Goal: Task Accomplishment & Management: Complete application form

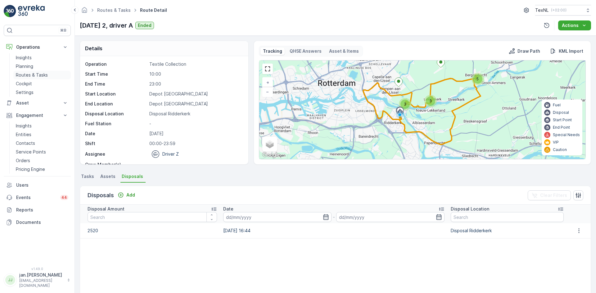
click at [25, 75] on p "Routes & Tasks" at bounding box center [32, 75] width 32 height 6
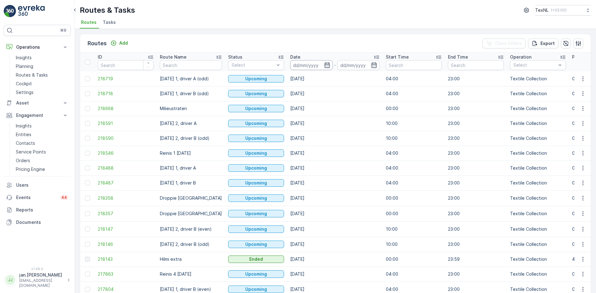
click at [314, 63] on input at bounding box center [311, 65] width 43 height 10
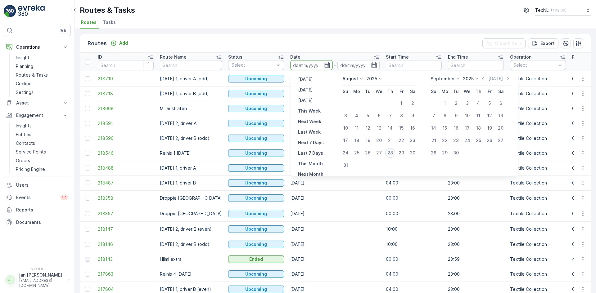
click at [390, 150] on div "28" at bounding box center [390, 153] width 10 height 10
type input "[DATE]"
click at [390, 150] on div "28" at bounding box center [390, 153] width 10 height 10
type input "[DATE]"
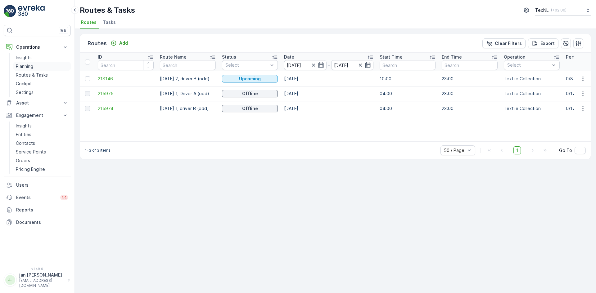
click at [29, 65] on p "Planning" at bounding box center [24, 66] width 17 height 6
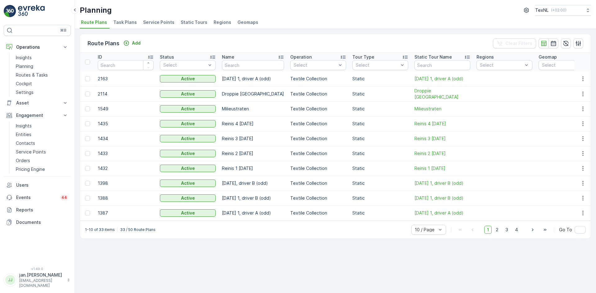
click at [150, 22] on span "Service Points" at bounding box center [158, 22] width 31 height 6
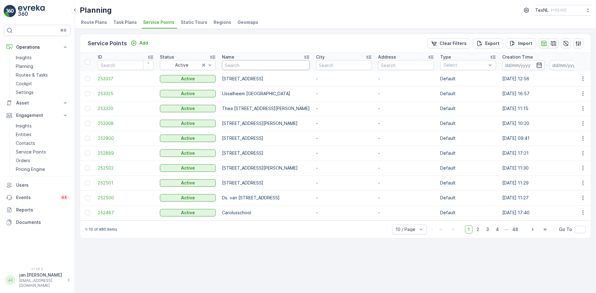
click at [257, 67] on input "text" at bounding box center [266, 65] width 88 height 10
type input "saff"
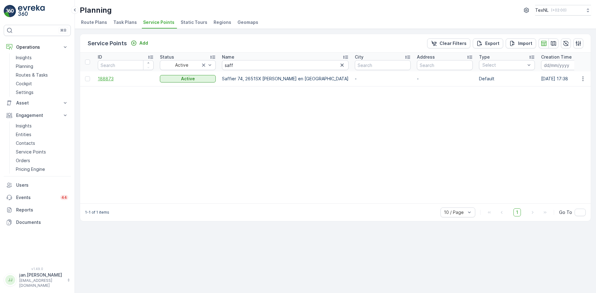
click at [113, 79] on span "188873" at bounding box center [126, 79] width 56 height 6
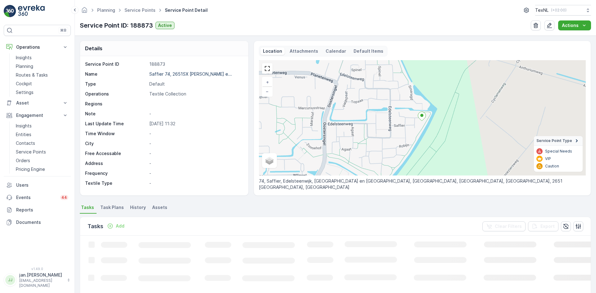
click at [120, 226] on p "Add" at bounding box center [120, 226] width 9 height 6
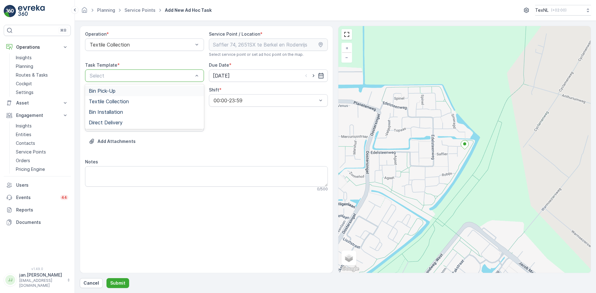
click at [156, 71] on div "Select" at bounding box center [144, 75] width 119 height 12
click at [128, 101] on span "Textile Collection" at bounding box center [109, 102] width 40 height 6
click at [141, 124] on div at bounding box center [141, 126] width 105 height 6
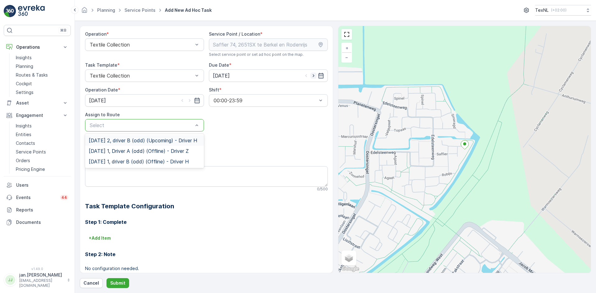
click at [313, 74] on icon "button" at bounding box center [313, 76] width 6 height 6
type input "29.08.2025"
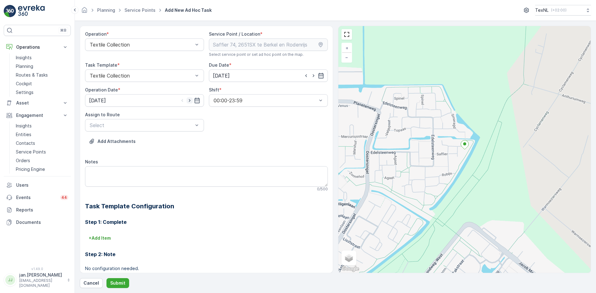
click at [190, 102] on icon "button" at bounding box center [189, 100] width 6 height 6
type input "29.08.2025"
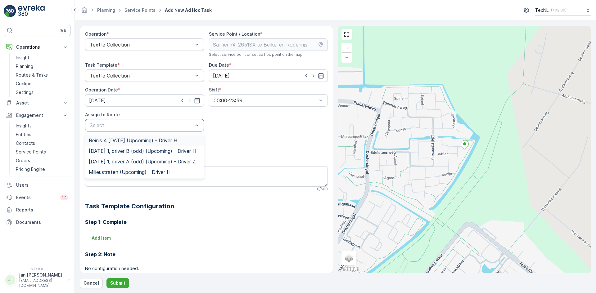
click at [166, 125] on div at bounding box center [141, 126] width 105 height 6
click at [124, 152] on span "Friday 1, driver B (odd) (Upcoming) - Driver H" at bounding box center [142, 151] width 107 height 6
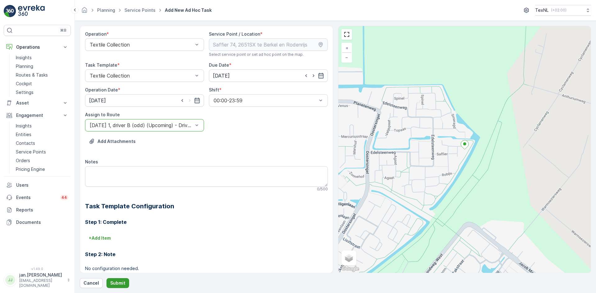
click at [120, 282] on p "Submit" at bounding box center [117, 283] width 15 height 6
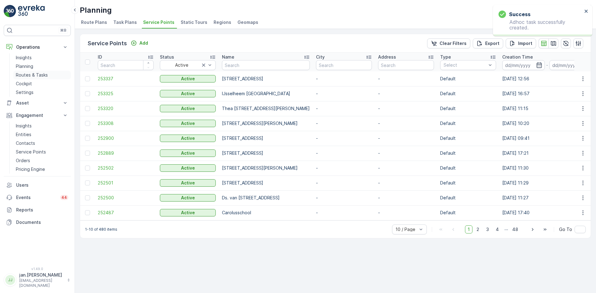
click at [25, 76] on p "Routes & Tasks" at bounding box center [32, 75] width 32 height 6
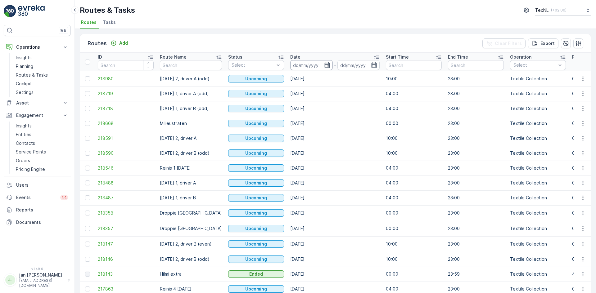
click at [302, 67] on input at bounding box center [311, 65] width 43 height 10
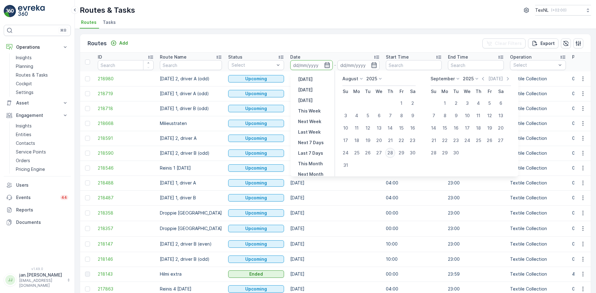
click at [390, 150] on div "28" at bounding box center [390, 153] width 10 height 10
type input "[DATE]"
click at [390, 150] on div "28" at bounding box center [390, 153] width 10 height 10
type input "[DATE]"
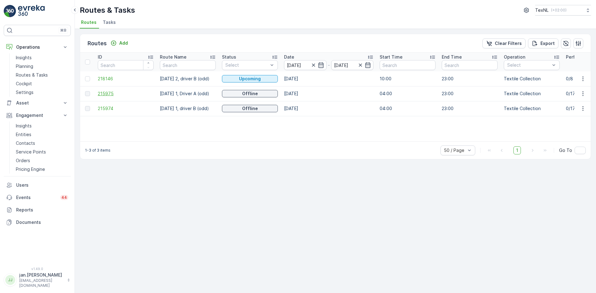
click at [105, 96] on span "215975" at bounding box center [126, 94] width 56 height 6
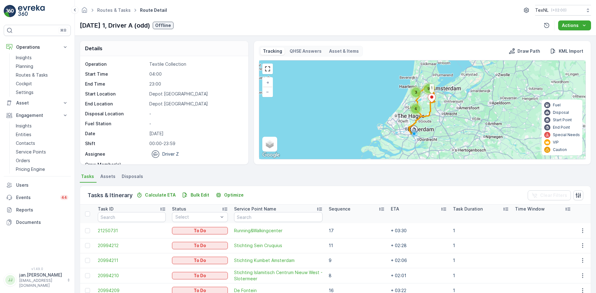
click at [342, 209] on p "Sequence" at bounding box center [340, 209] width 22 height 6
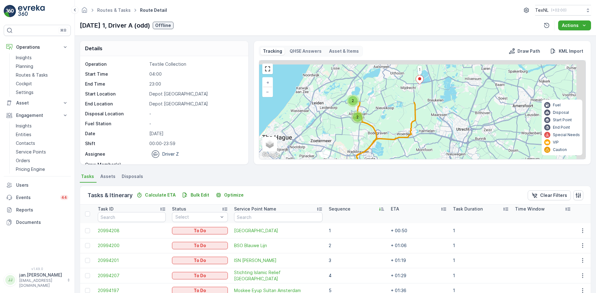
drag, startPoint x: 433, startPoint y: 116, endPoint x: 374, endPoint y: 177, distance: 85.4
click at [374, 177] on div "Details Operation Textile Collection Start Time 04:00 End Time 23:00 Start Loca…" at bounding box center [335, 165] width 521 height 258
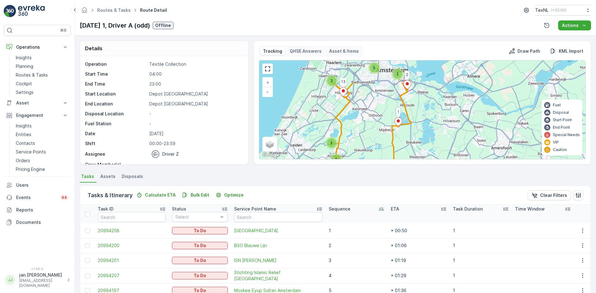
drag, startPoint x: 396, startPoint y: 123, endPoint x: 393, endPoint y: 154, distance: 30.8
click at [393, 154] on icon at bounding box center [359, 155] width 104 height 195
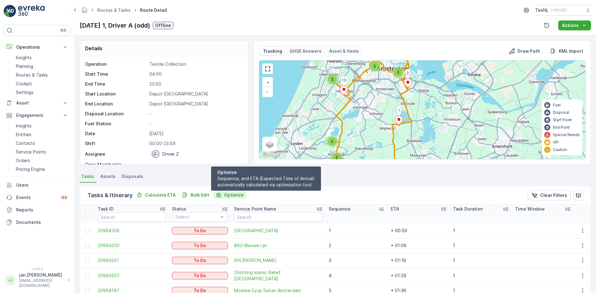
click at [231, 194] on p "Optimize" at bounding box center [234, 195] width 20 height 6
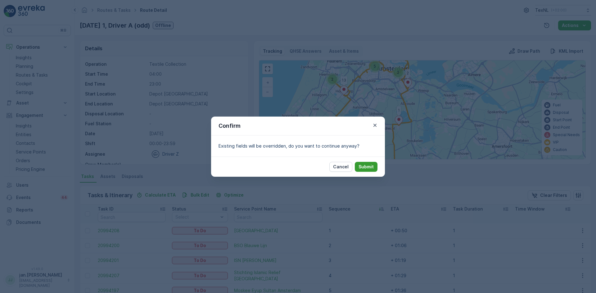
click at [360, 168] on p "Submit" at bounding box center [365, 167] width 15 height 6
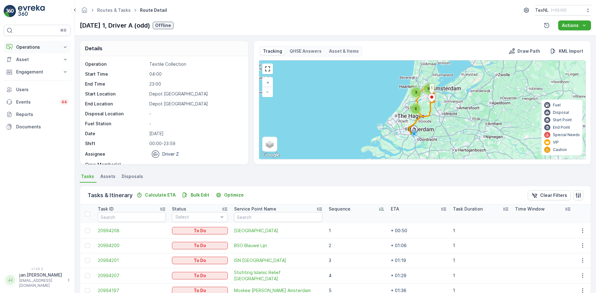
click at [34, 47] on p "Operations" at bounding box center [37, 47] width 42 height 6
click at [35, 75] on p "Routes & Tasks" at bounding box center [32, 75] width 32 height 6
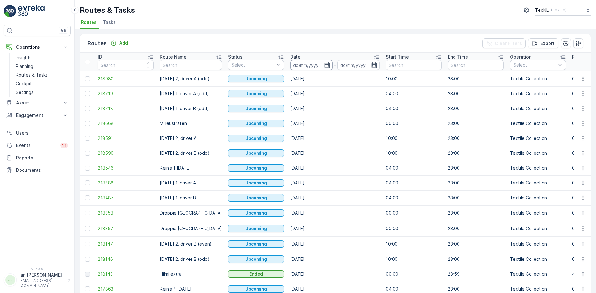
click at [304, 64] on input at bounding box center [311, 65] width 43 height 10
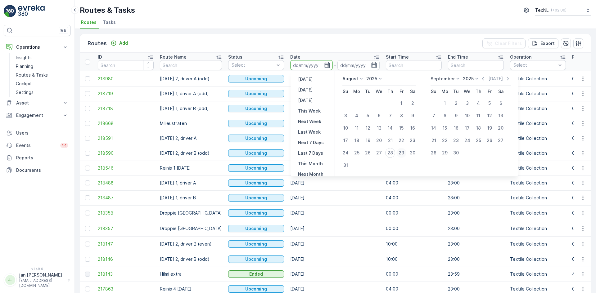
click at [401, 152] on div "29" at bounding box center [401, 153] width 10 height 10
type input "29.08.2025"
click at [401, 152] on div "29" at bounding box center [401, 153] width 10 height 10
type input "29.08.2025"
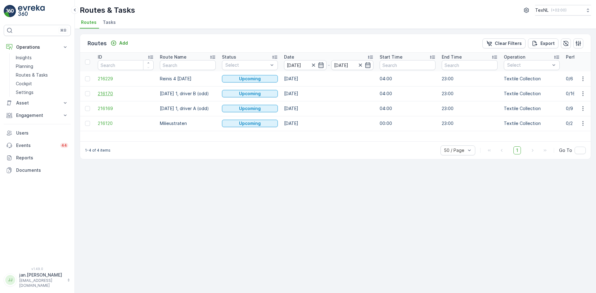
click at [107, 94] on span "216170" at bounding box center [126, 94] width 56 height 6
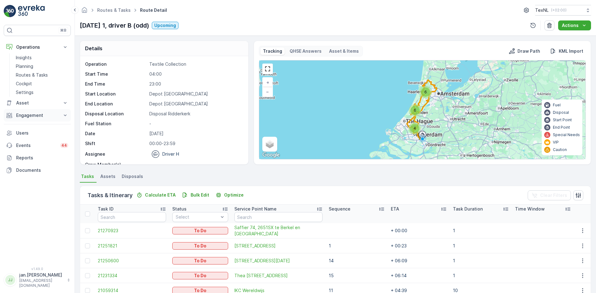
click at [31, 117] on p "Engagement" at bounding box center [37, 115] width 42 height 6
click at [29, 153] on p "Service Points" at bounding box center [31, 152] width 30 height 6
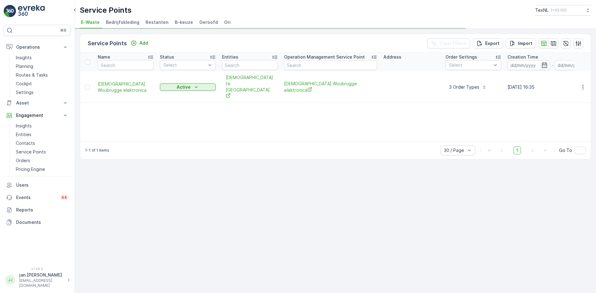
click at [224, 23] on span "Ori" at bounding box center [227, 22] width 7 height 6
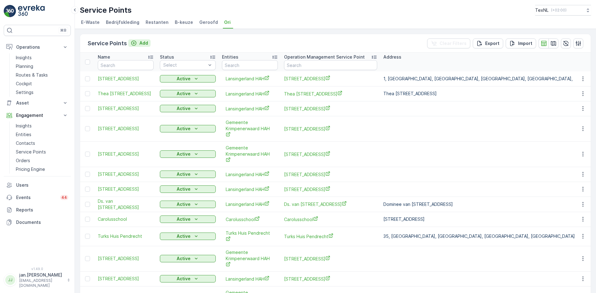
click at [148, 40] on button "Add" at bounding box center [139, 42] width 22 height 7
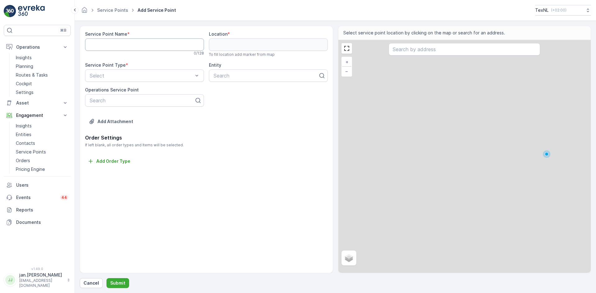
click at [122, 47] on Name "Service Point Name" at bounding box center [144, 44] width 119 height 12
paste Name "De [STREET_ADDRESS]"
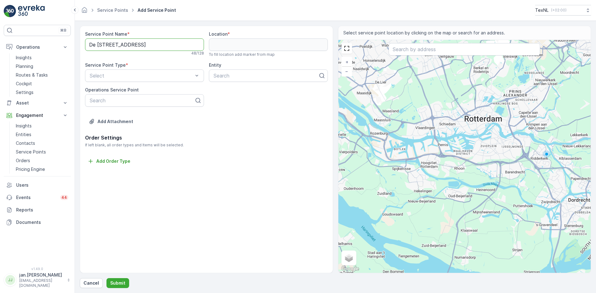
scroll to position [0, 8]
type Name "De [STREET_ADDRESS]"
click at [414, 49] on input "text" at bounding box center [463, 49] width 151 height 12
paste input "De [STREET_ADDRESS]"
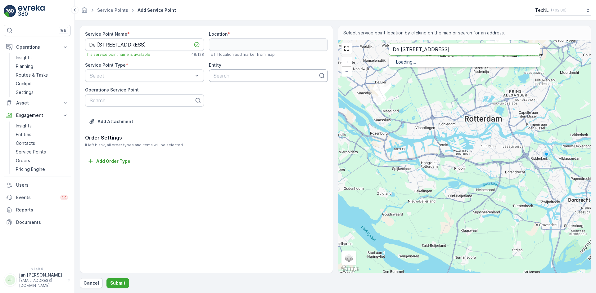
type input "De [STREET_ADDRESS]"
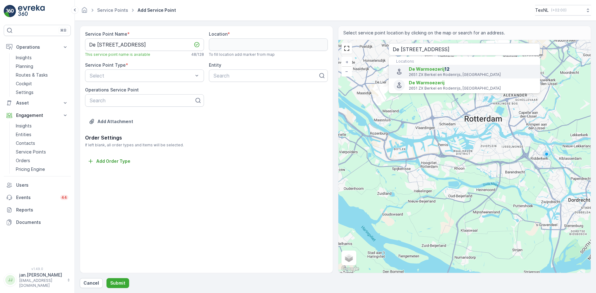
click at [419, 74] on p "2651 ZX Berkel en Rodenrijs, Netherlands" at bounding box center [472, 74] width 126 height 5
type input "51.9926472,4.4724212"
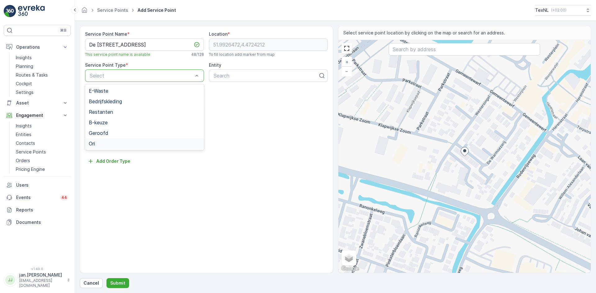
click at [96, 143] on div "Ori" at bounding box center [144, 144] width 111 height 6
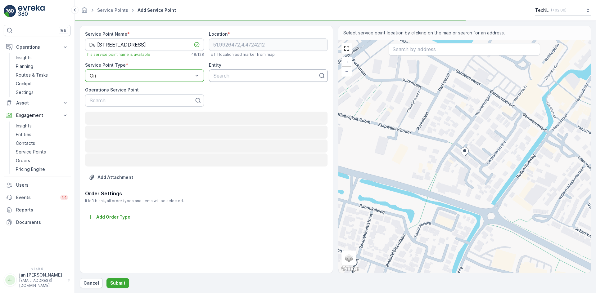
click at [222, 74] on div at bounding box center [266, 76] width 106 height 6
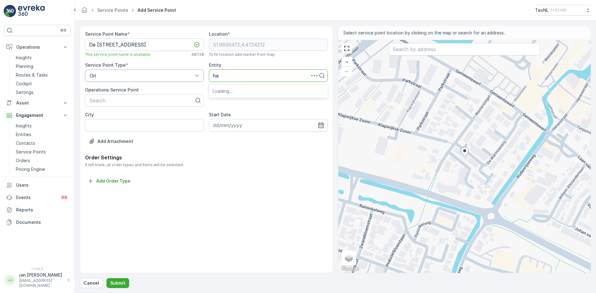
type input "hah"
click at [231, 93] on span "Lansingerland HAH" at bounding box center [235, 91] width 44 height 6
click at [115, 283] on p "Submit" at bounding box center [117, 283] width 15 height 6
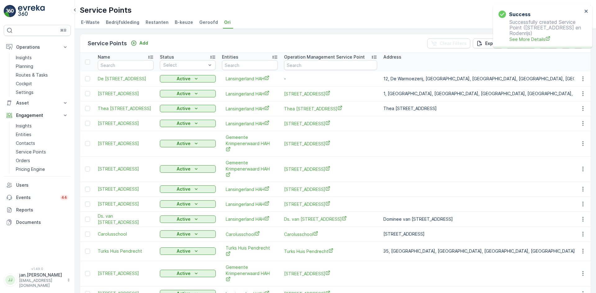
click at [583, 82] on icon "button" at bounding box center [583, 79] width 6 height 6
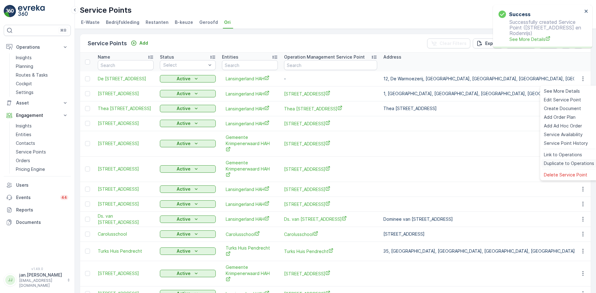
click at [562, 160] on span "Duplicate to Operations" at bounding box center [569, 163] width 50 height 6
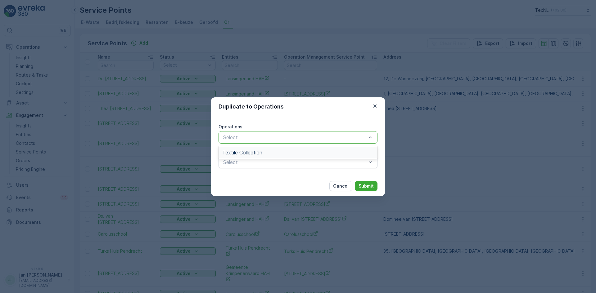
click at [269, 152] on div "Textile Collection" at bounding box center [297, 153] width 151 height 6
click at [362, 188] on p "Submit" at bounding box center [365, 186] width 15 height 6
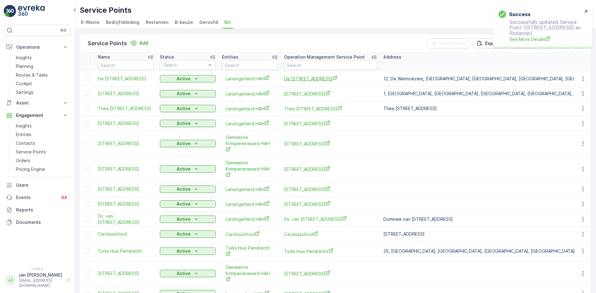
click at [299, 81] on span "De [STREET_ADDRESS]" at bounding box center [330, 78] width 93 height 7
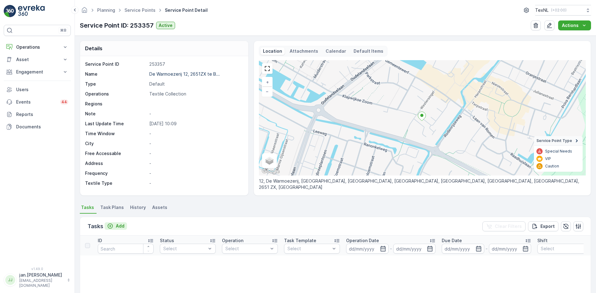
click at [119, 228] on p "Add" at bounding box center [120, 226] width 9 height 6
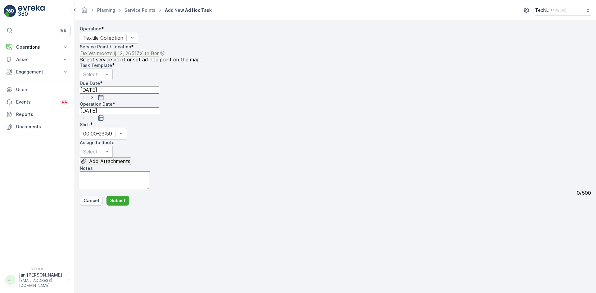
click at [92, 204] on p "Cancel" at bounding box center [91, 201] width 16 height 6
